Goal: Task Accomplishment & Management: Manage account settings

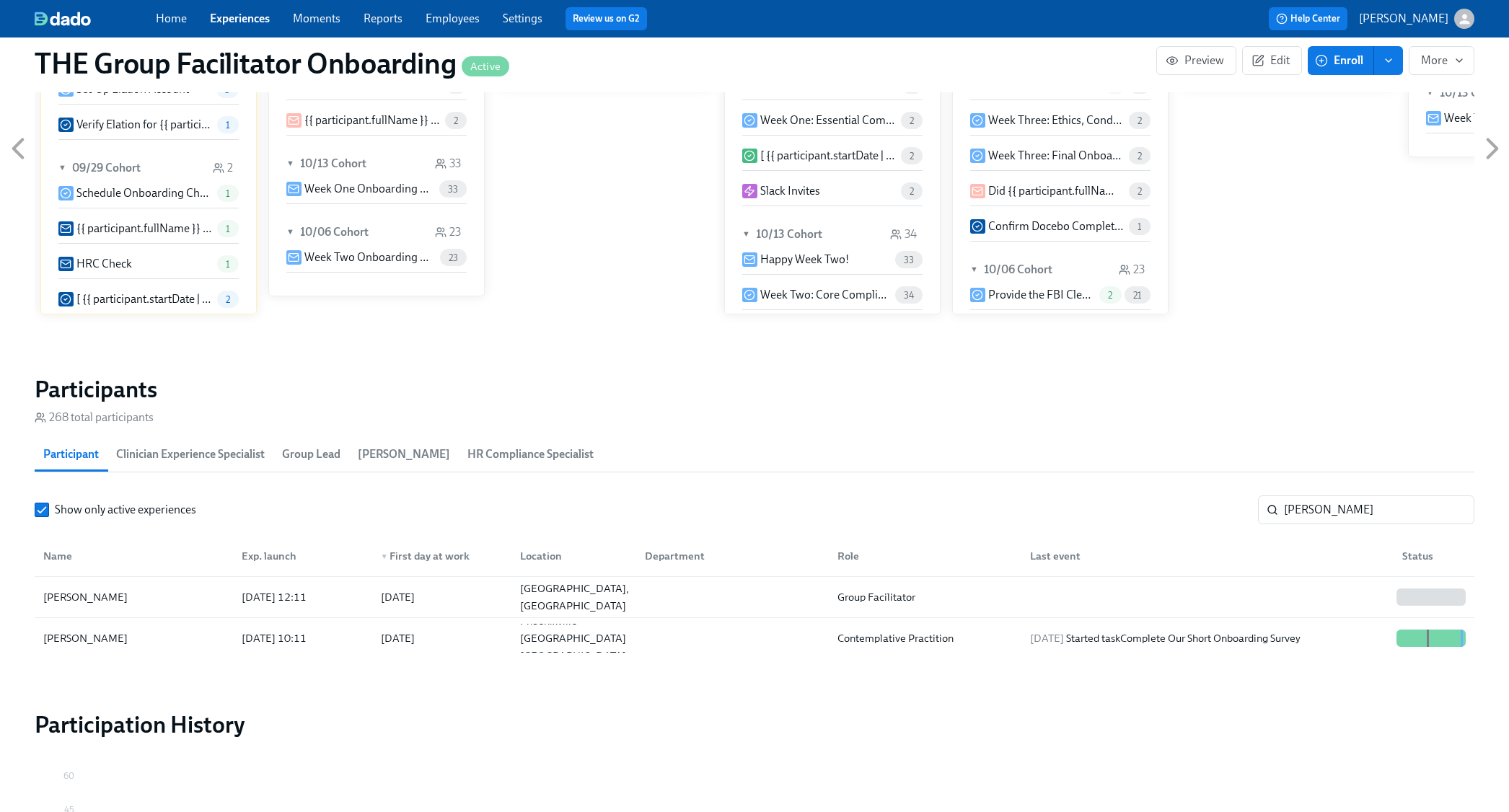
scroll to position [939, 0]
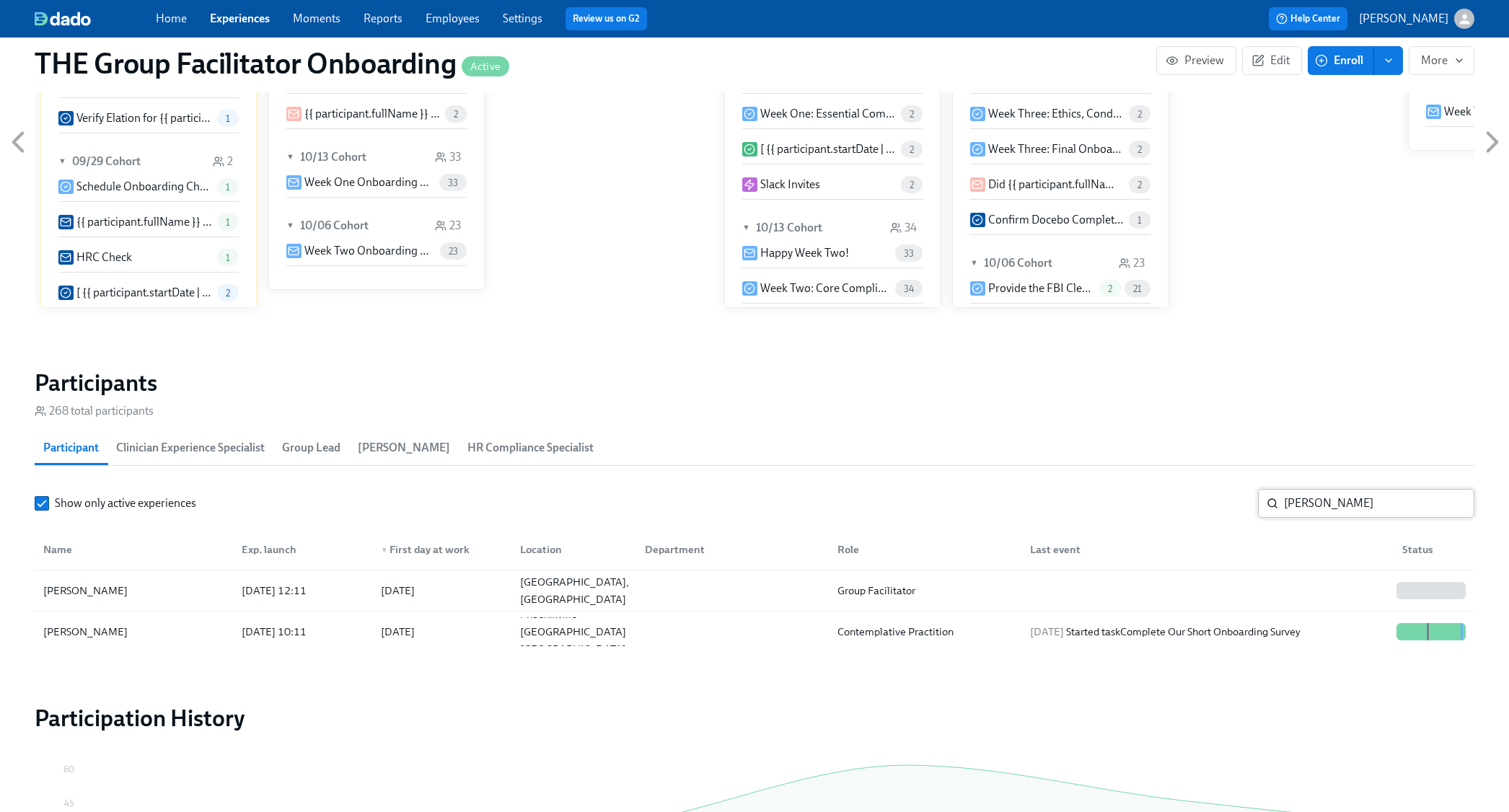
click at [1357, 499] on input "[PERSON_NAME]" at bounding box center [1379, 502] width 190 height 29
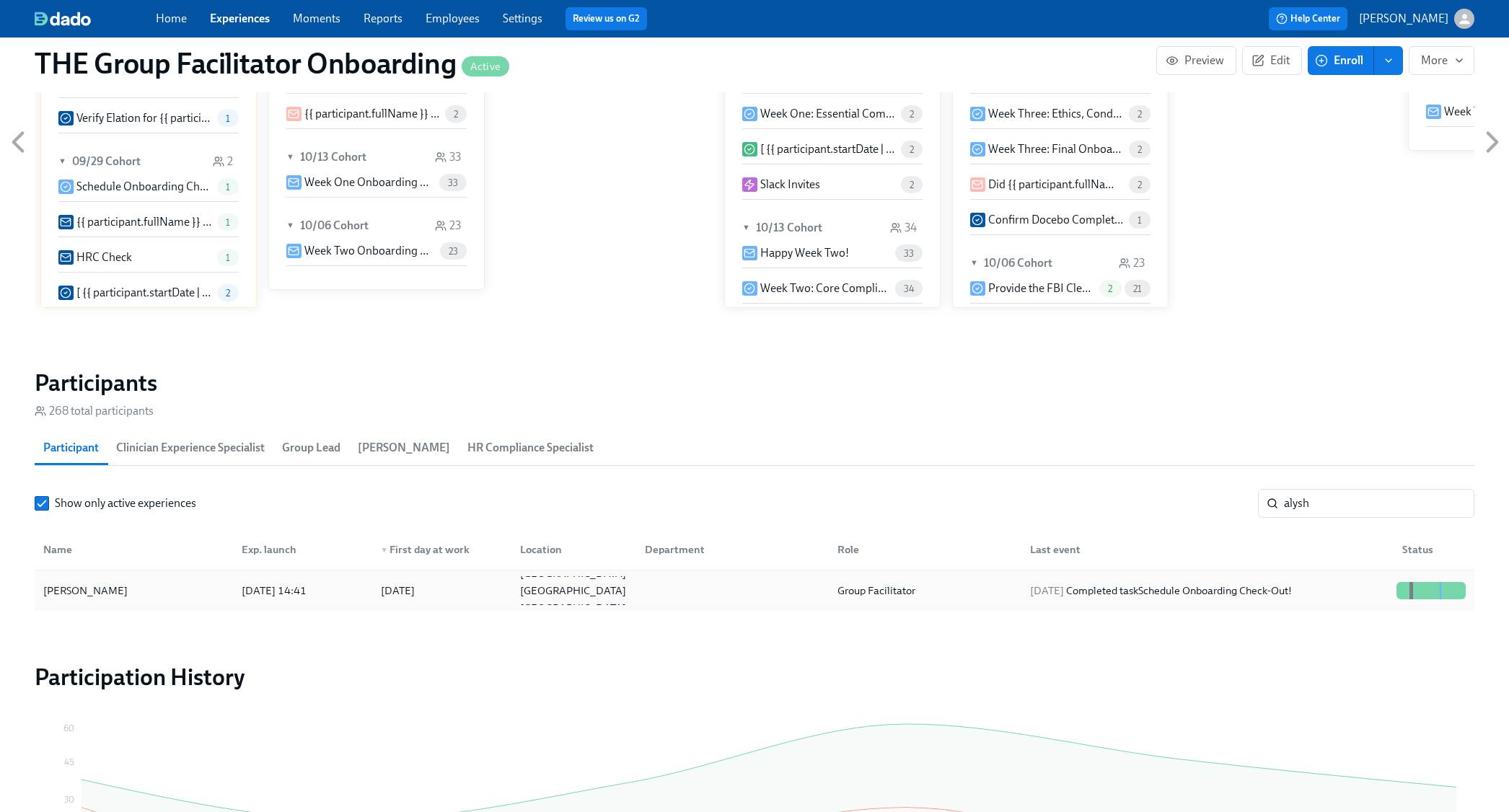
click at [1297, 589] on div "[DATE] Completed task Schedule Onboarding Check-Out!" at bounding box center [1161, 590] width 273 height 17
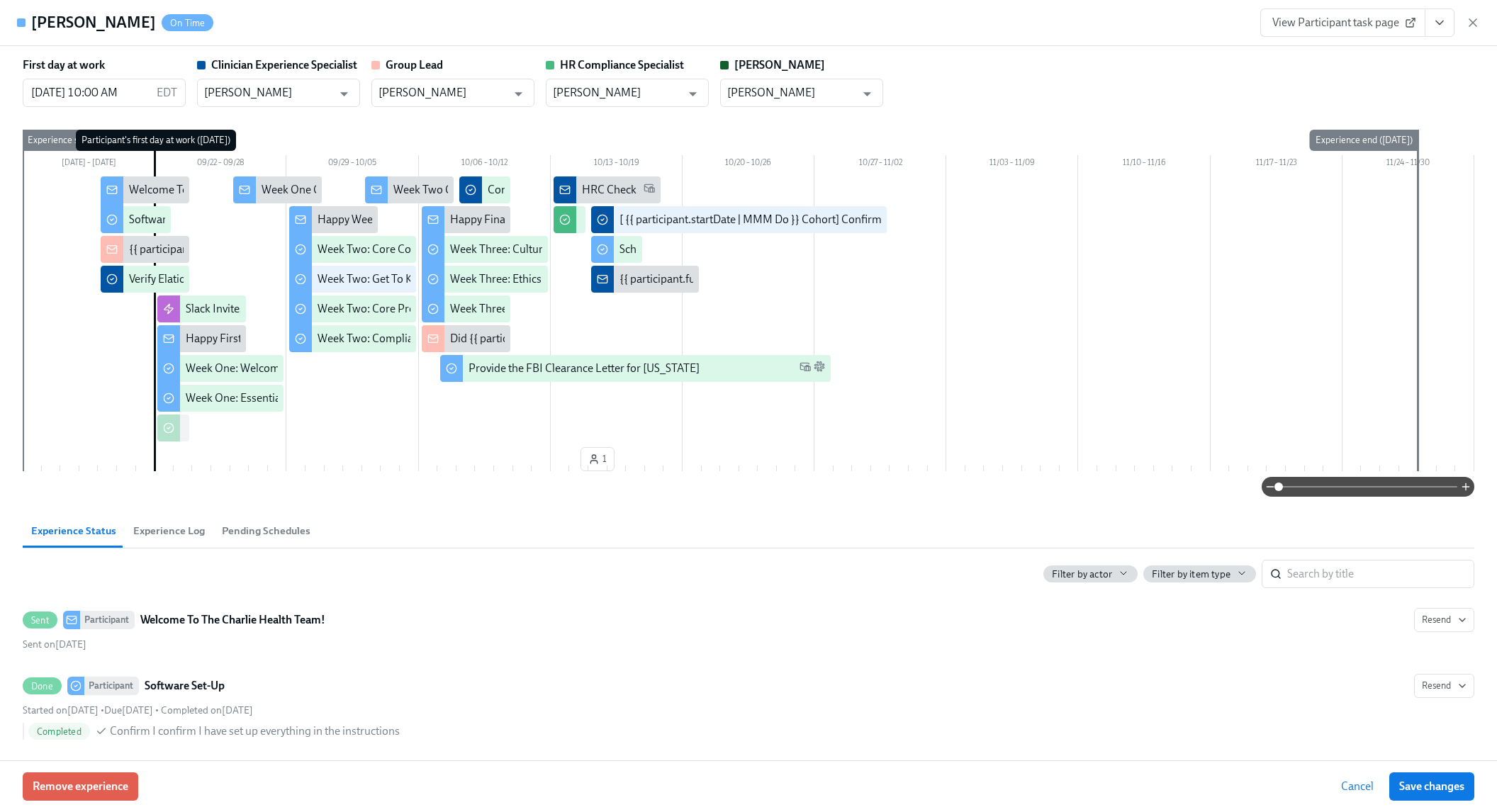
click at [1442, 15] on icon "View task page" at bounding box center [1439, 22] width 14 height 14
click at [1426, 48] on link "View Clinician Experience Specialist task page" at bounding box center [1356, 55] width 218 height 15
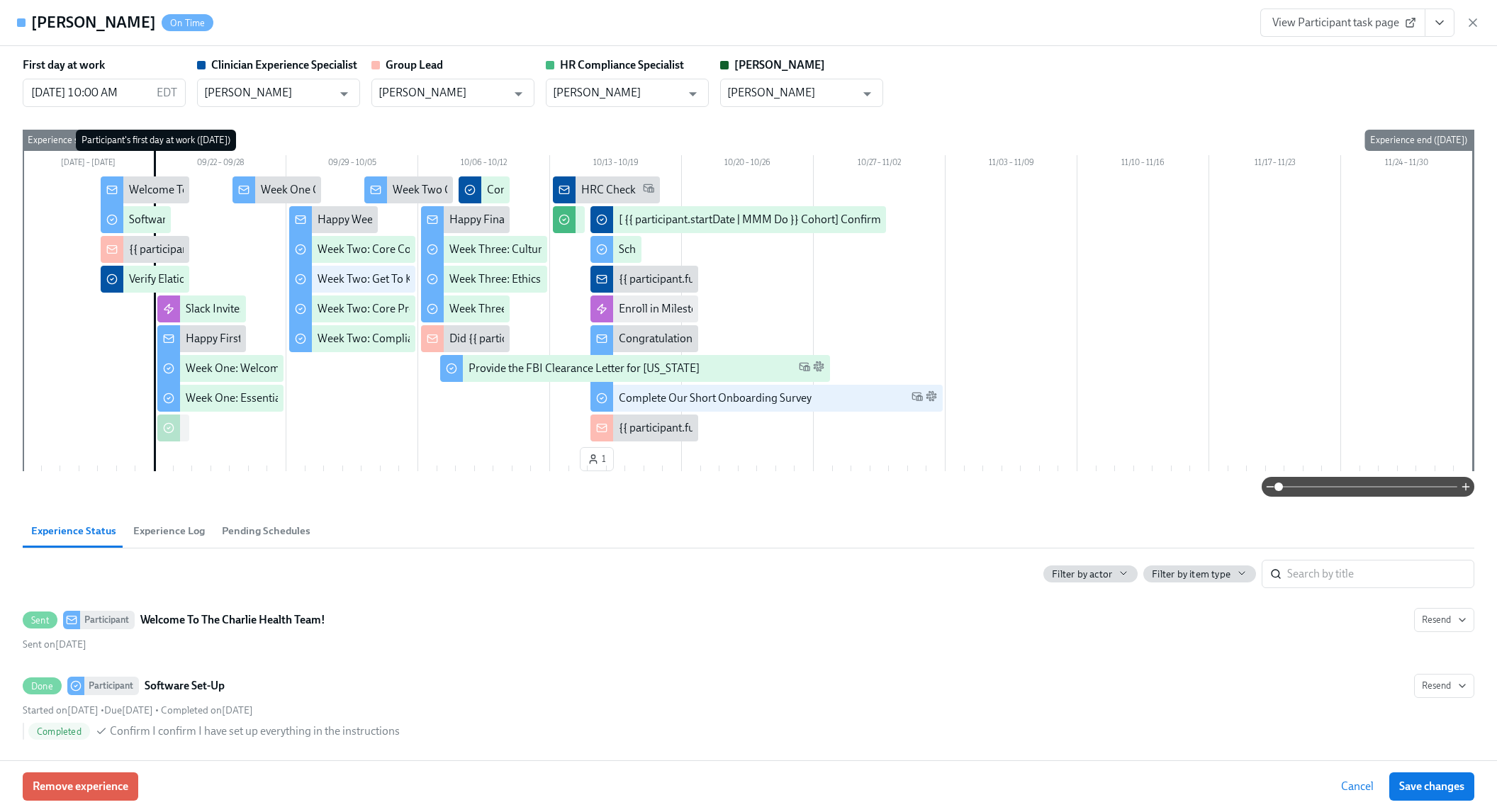
click at [1469, 15] on icon "button" at bounding box center [1473, 22] width 14 height 14
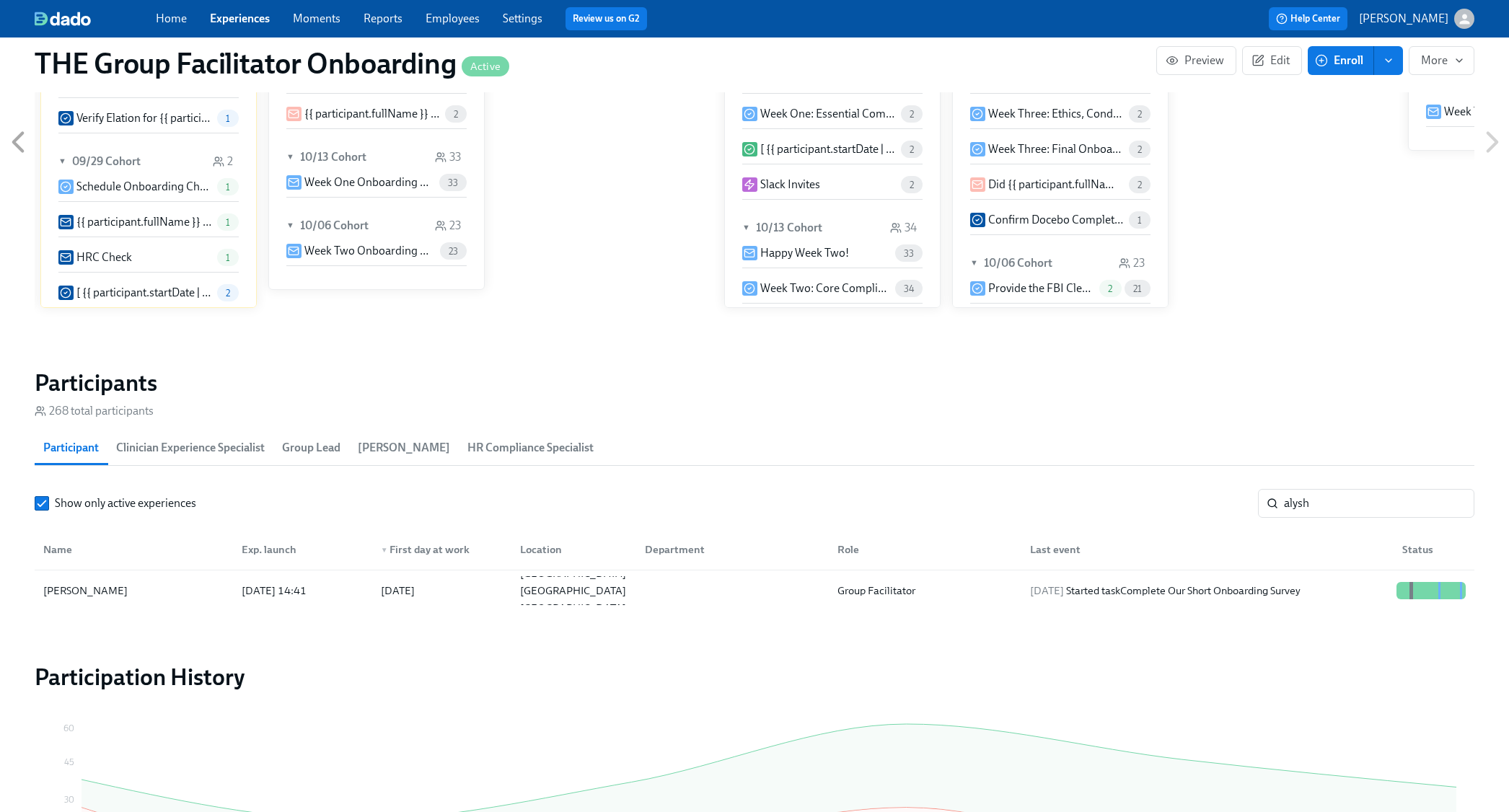
scroll to position [0, 20201]
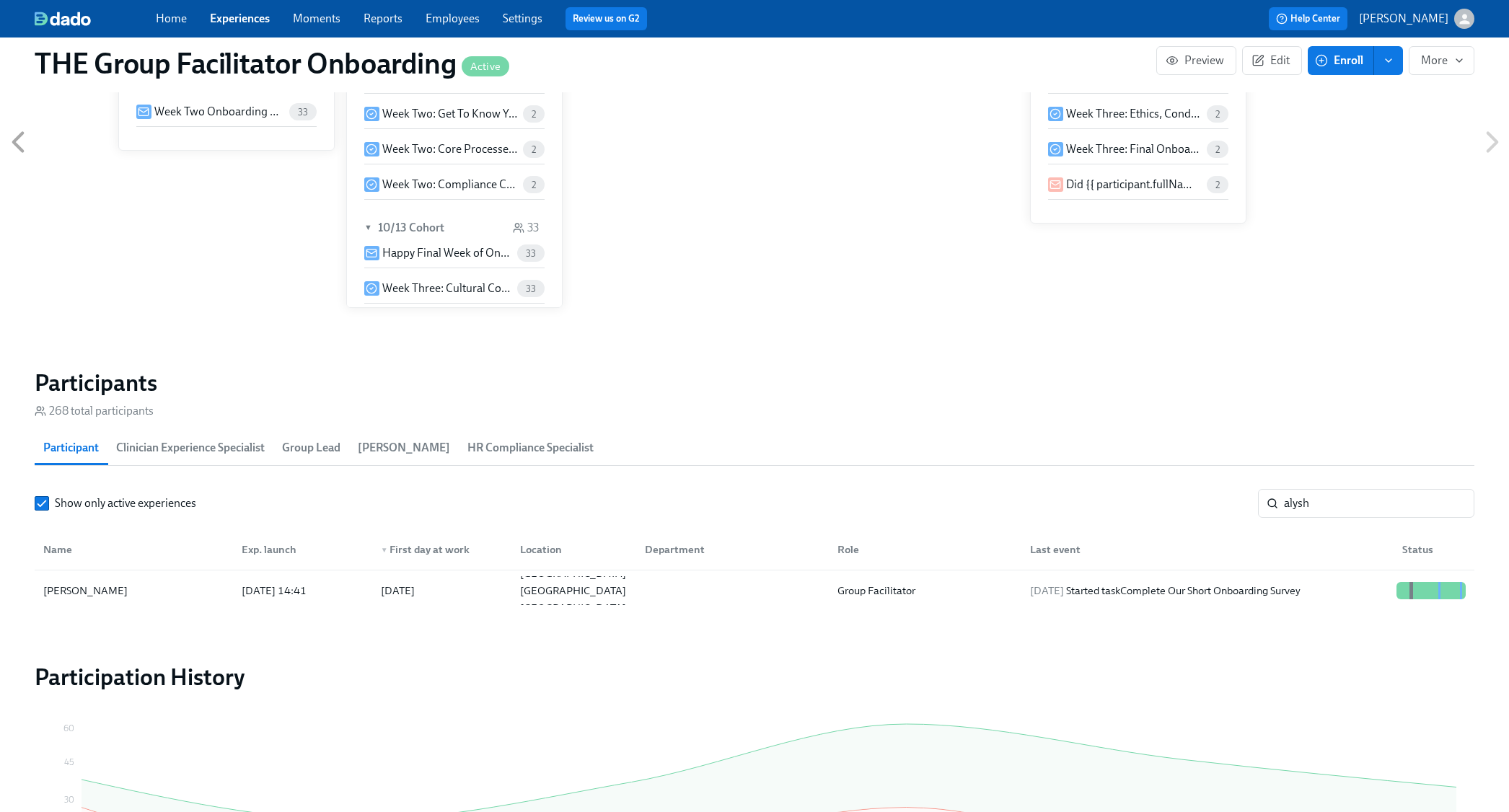
click at [1372, 519] on div "Show only active experiences alysh ​ Name Exp. launch ▼ First day at work Locat…" at bounding box center [754, 549] width 1440 height 122
click at [1372, 503] on input "alysh" at bounding box center [1379, 502] width 190 height 29
type input "h"
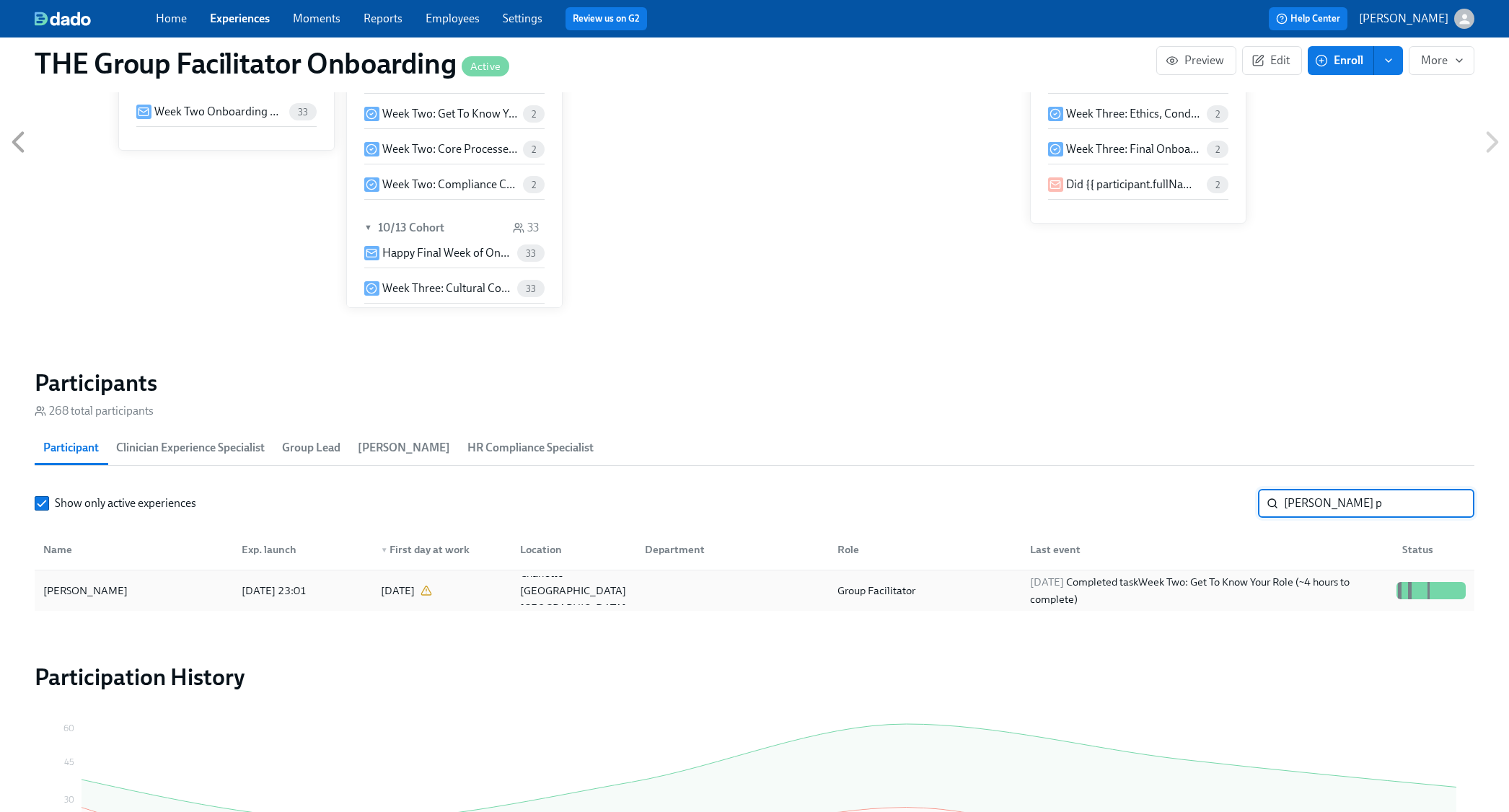
type input "[PERSON_NAME] p"
click at [1330, 595] on div "[DATE] Completed task Week Two: Get To Know Your Role (~4 hours to complete)" at bounding box center [1207, 590] width 366 height 35
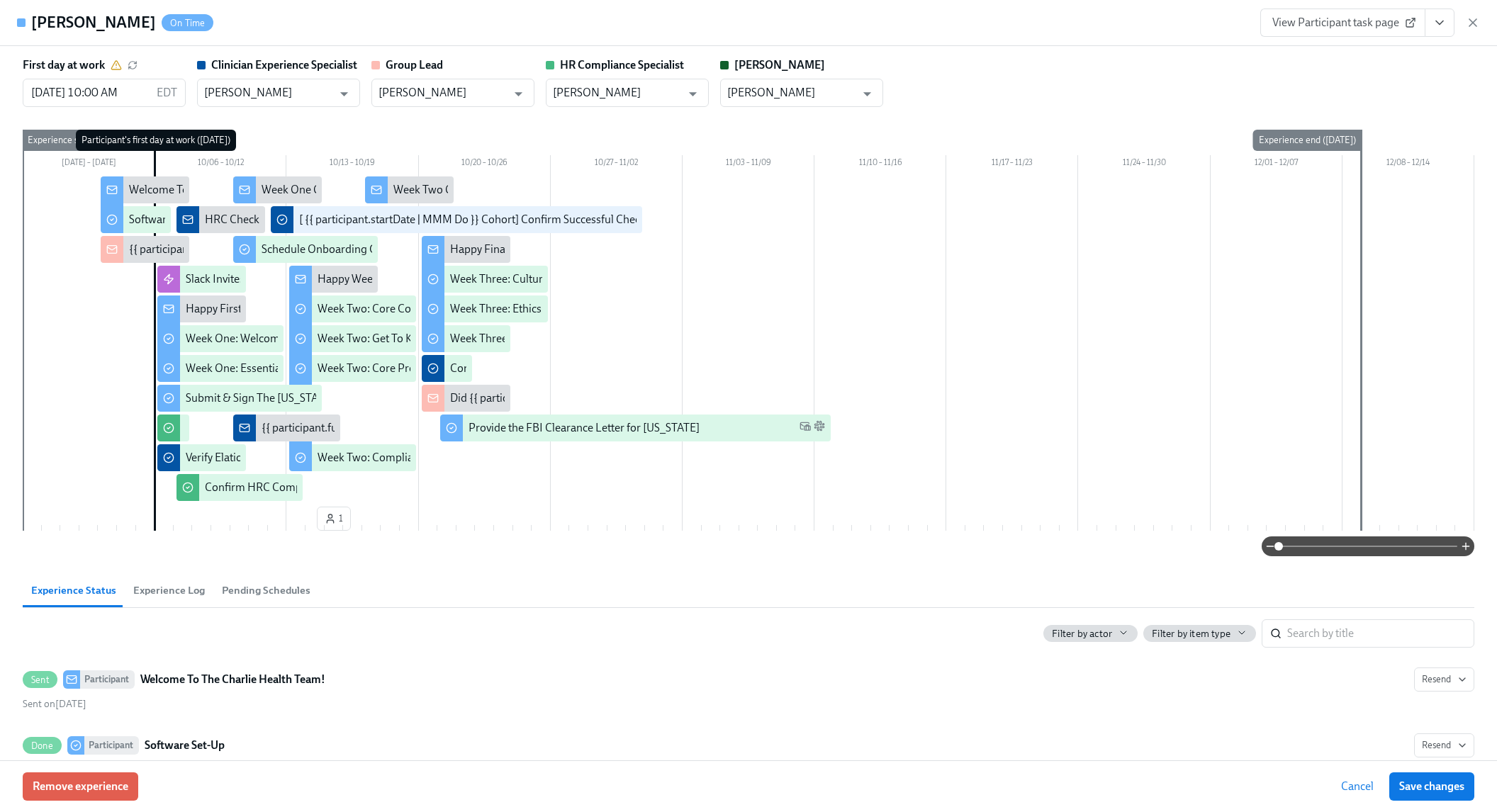
click at [1440, 17] on icon "View task page" at bounding box center [1439, 22] width 14 height 14
click at [1395, 59] on link "View Clinician Experience Specialist task page" at bounding box center [1356, 55] width 218 height 15
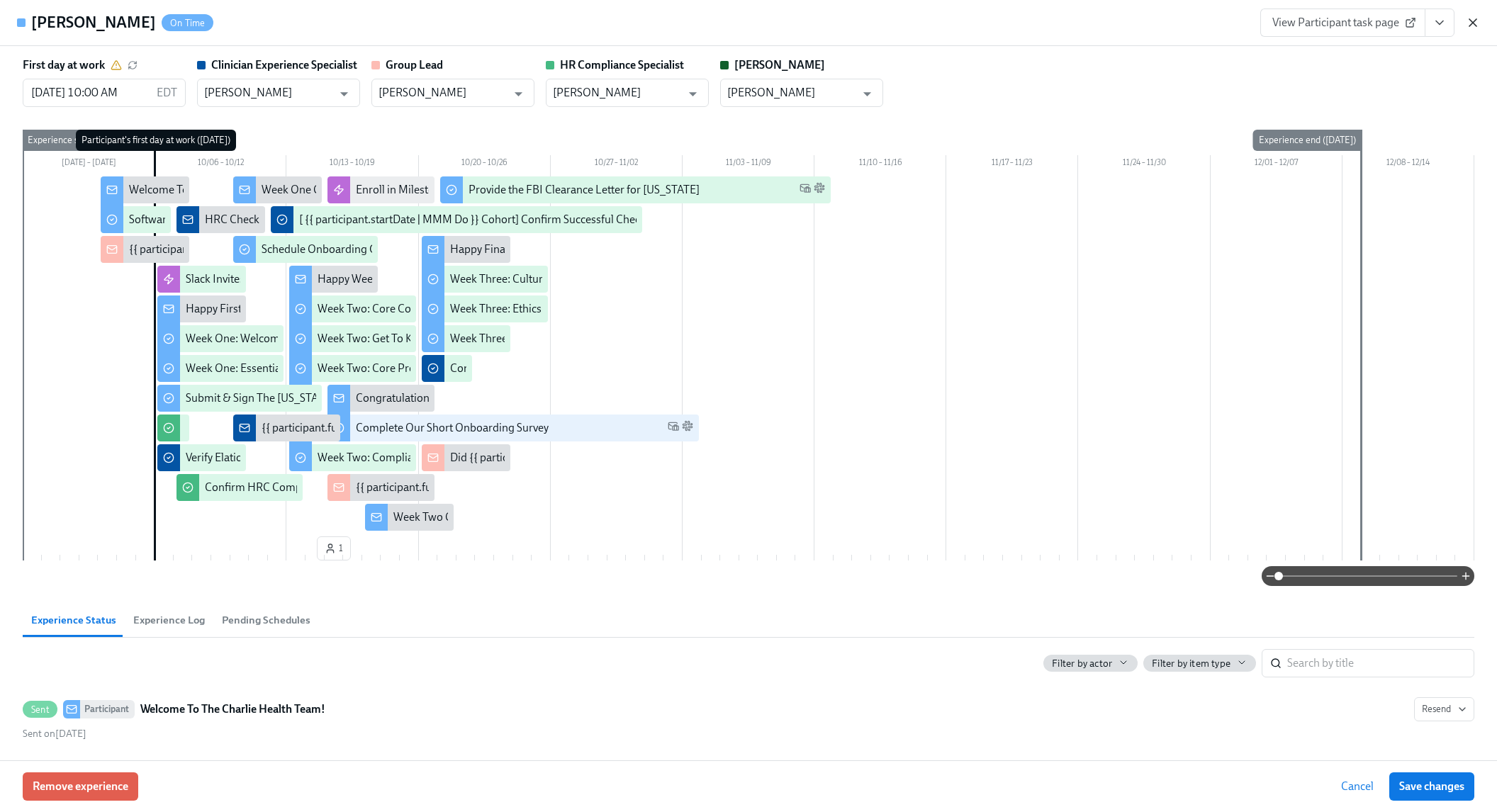
click at [1473, 19] on icon "button" at bounding box center [1473, 22] width 14 height 14
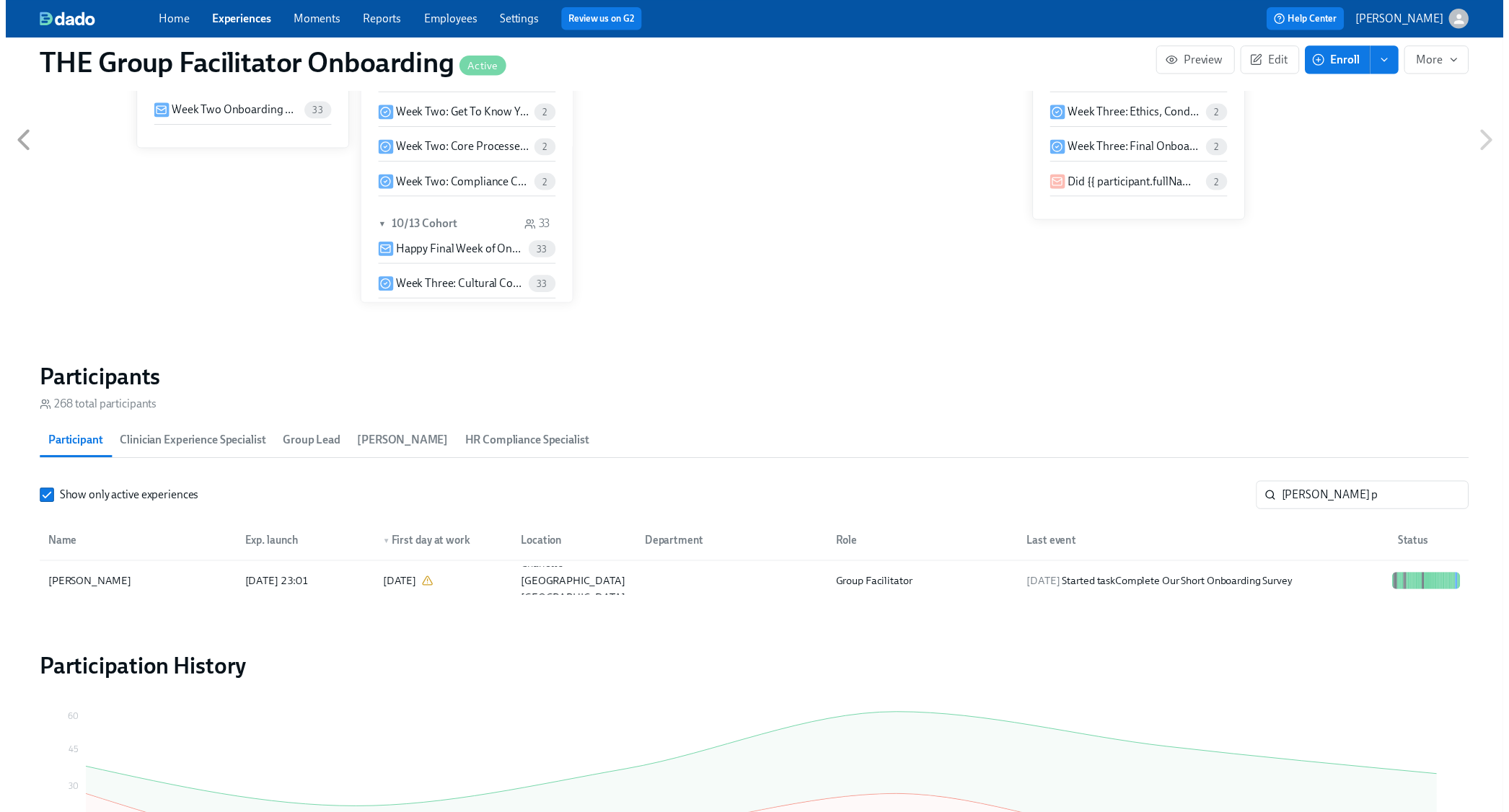
scroll to position [0, 20187]
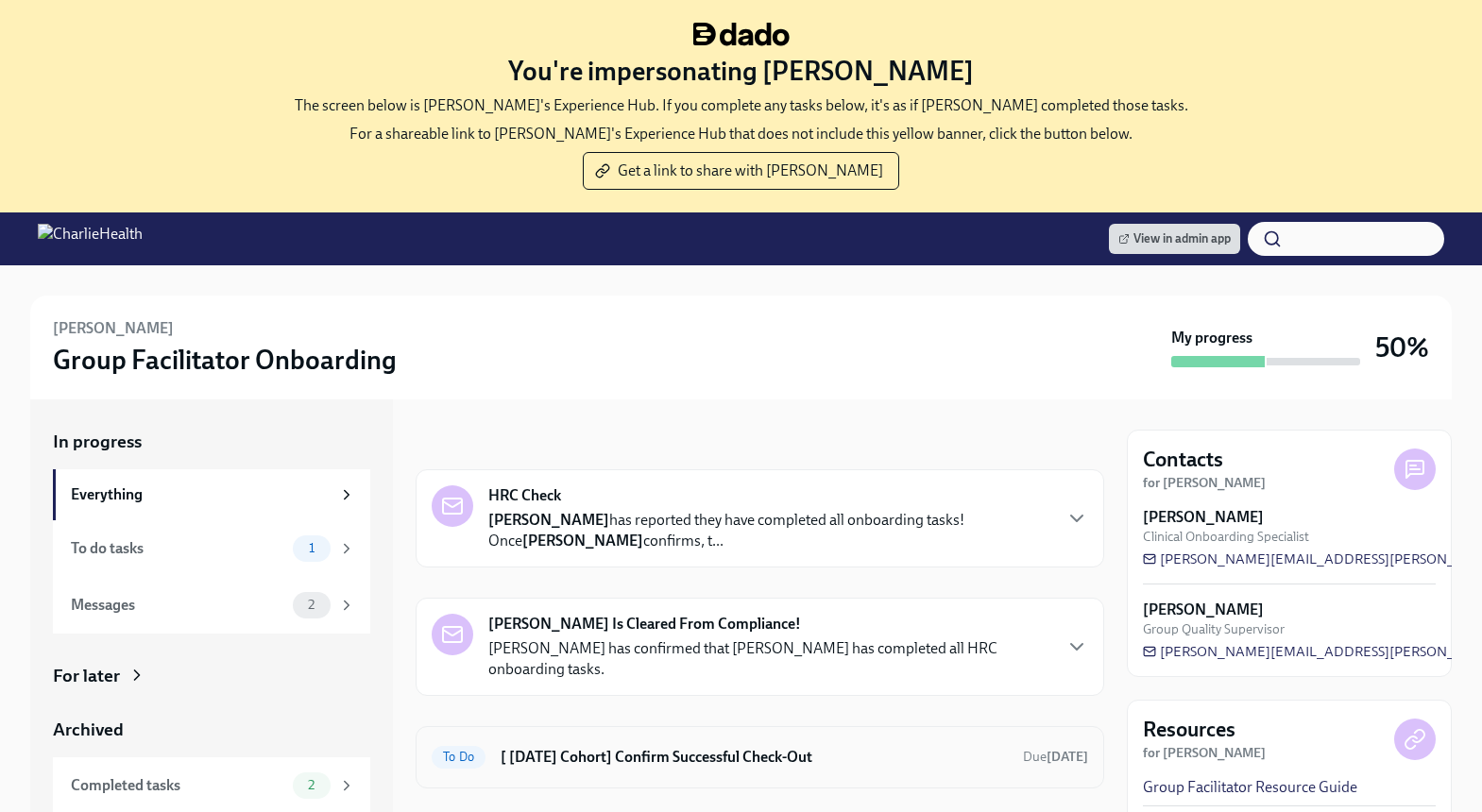
click at [723, 745] on div "To Do [ Sep 22nd Cohort] Confirm Successful Check-Out Due Oct 31st" at bounding box center [759, 757] width 656 height 30
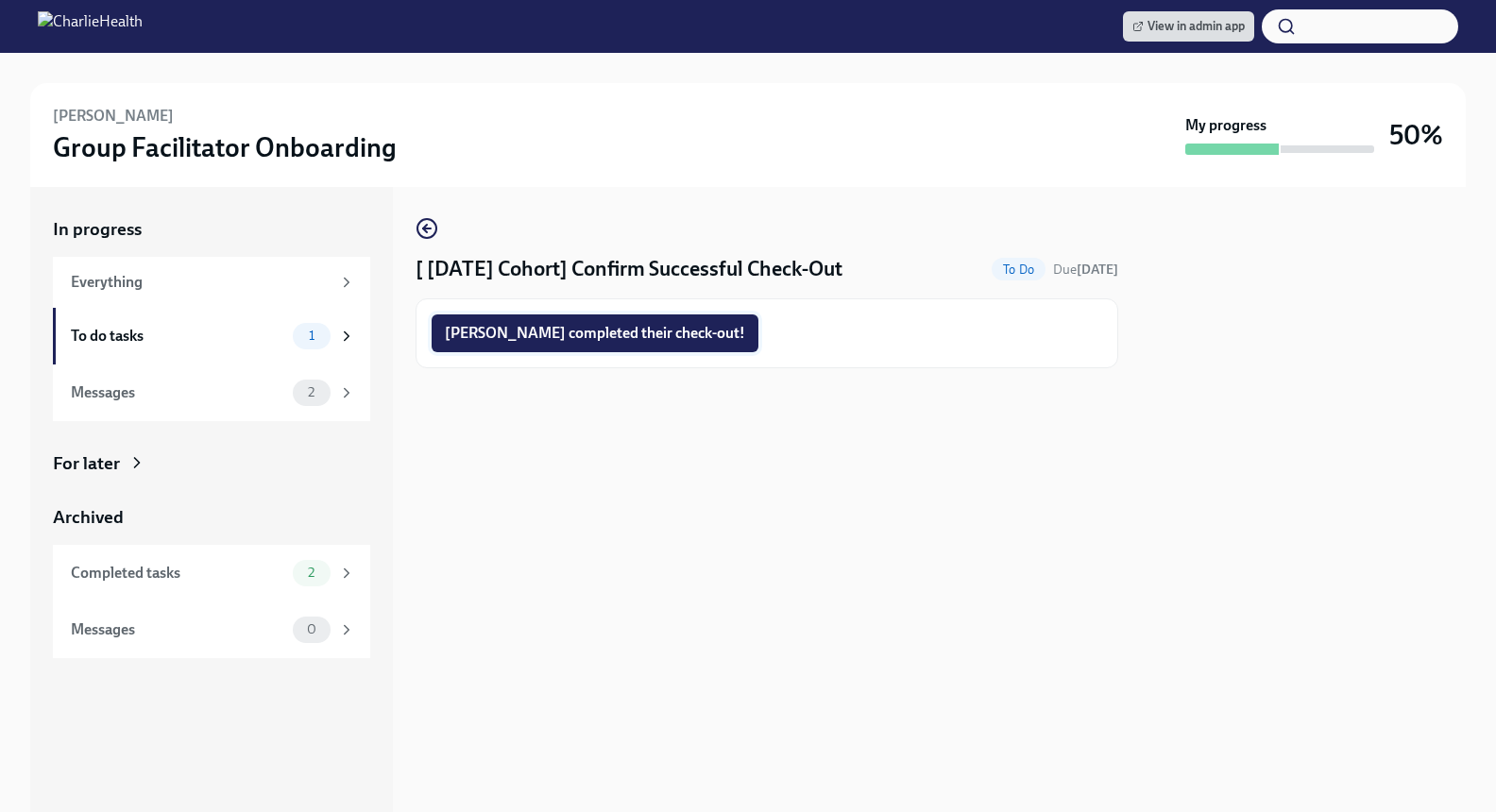
click at [591, 328] on span "Alysha completed their check-out!" at bounding box center [594, 333] width 301 height 18
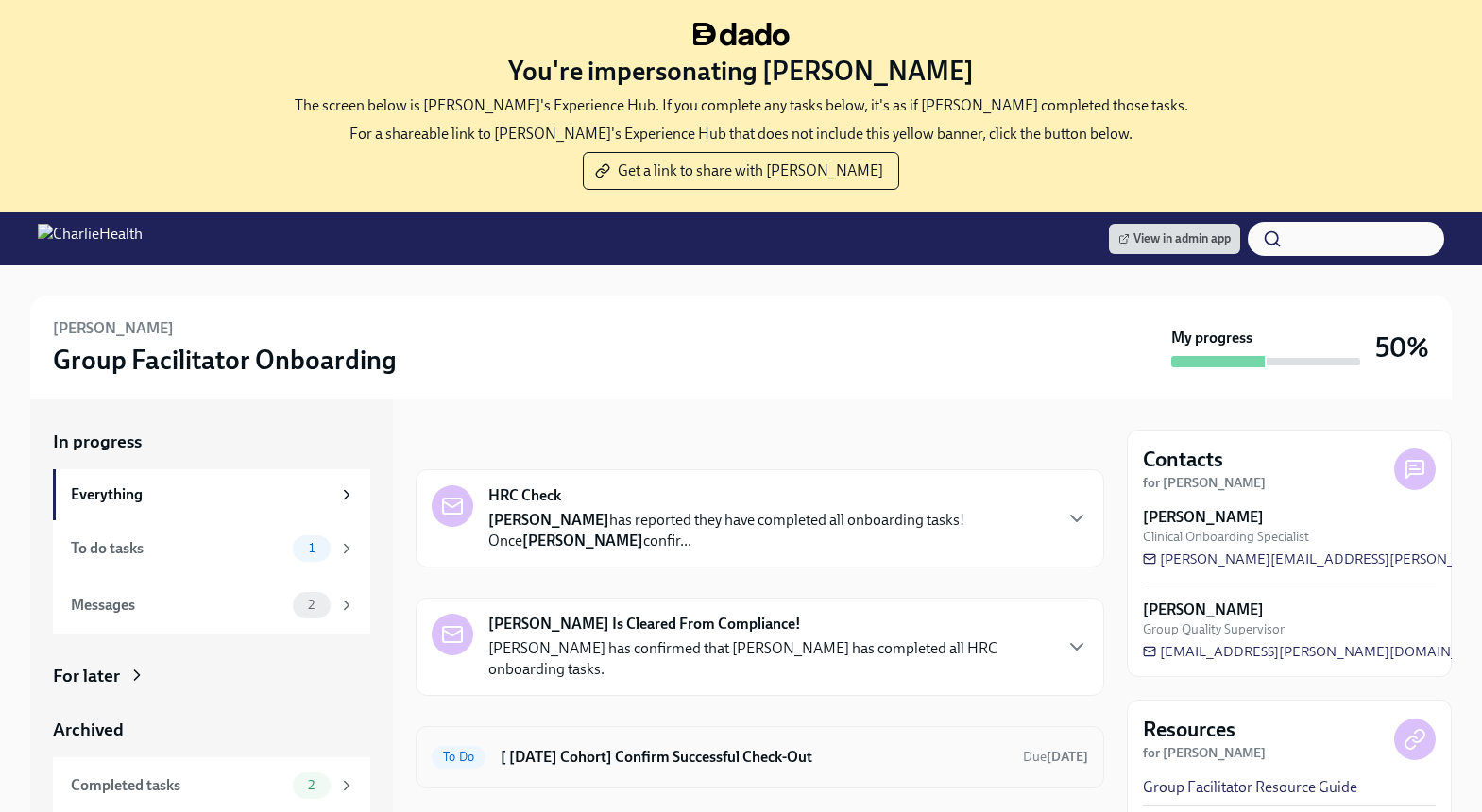
click at [735, 778] on div "To Do [ Oct 6th Cohort] Confirm Successful Check-Out Due Nov 1st" at bounding box center [759, 758] width 688 height 62
click at [738, 754] on h6 "[ [DATE] Cohort] Confirm Successful Check-Out" at bounding box center [755, 757] width 508 height 20
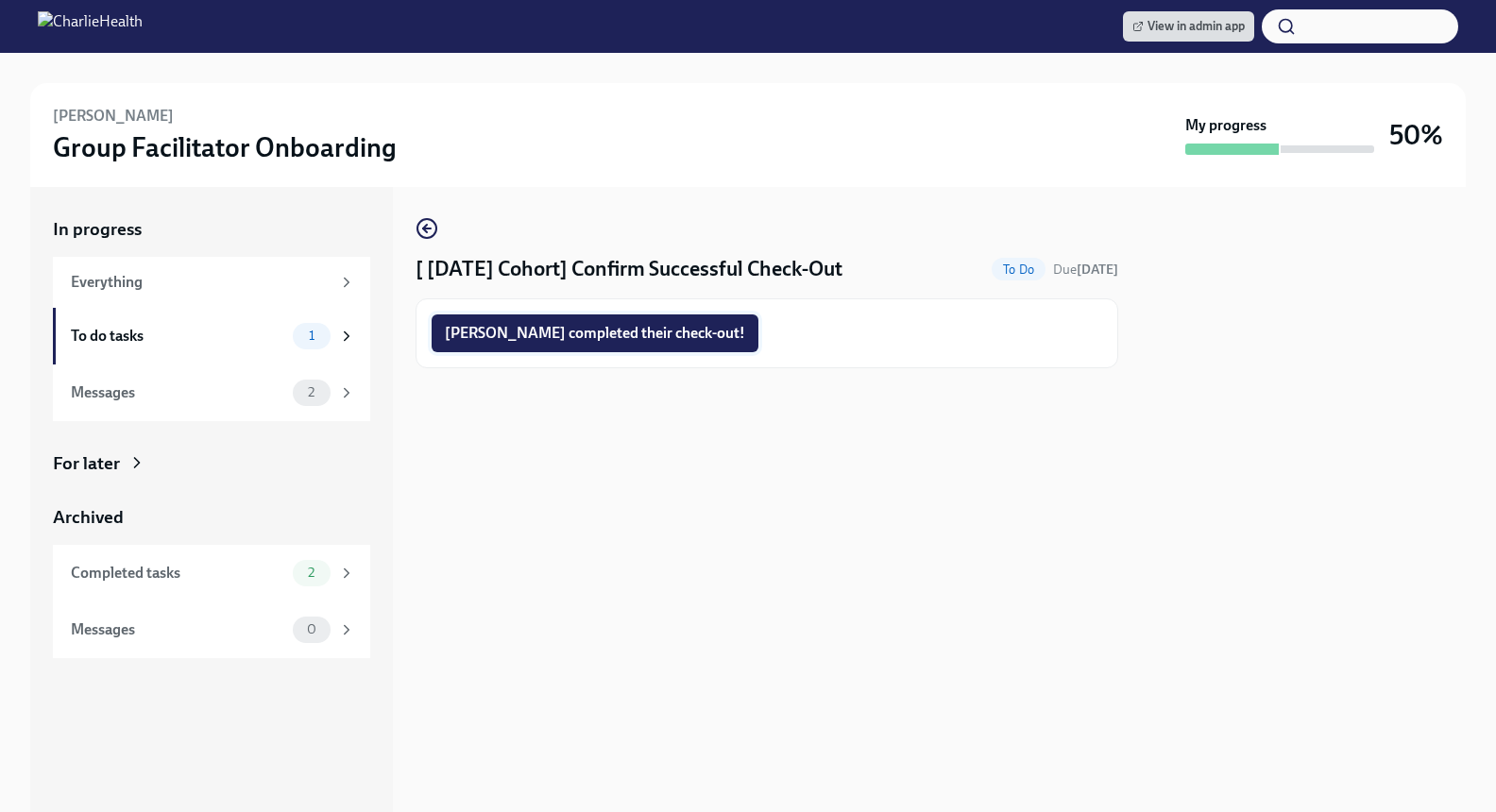
click at [589, 333] on span "Chelsea completed their check-out!" at bounding box center [594, 333] width 301 height 18
